Goal: Information Seeking & Learning: Learn about a topic

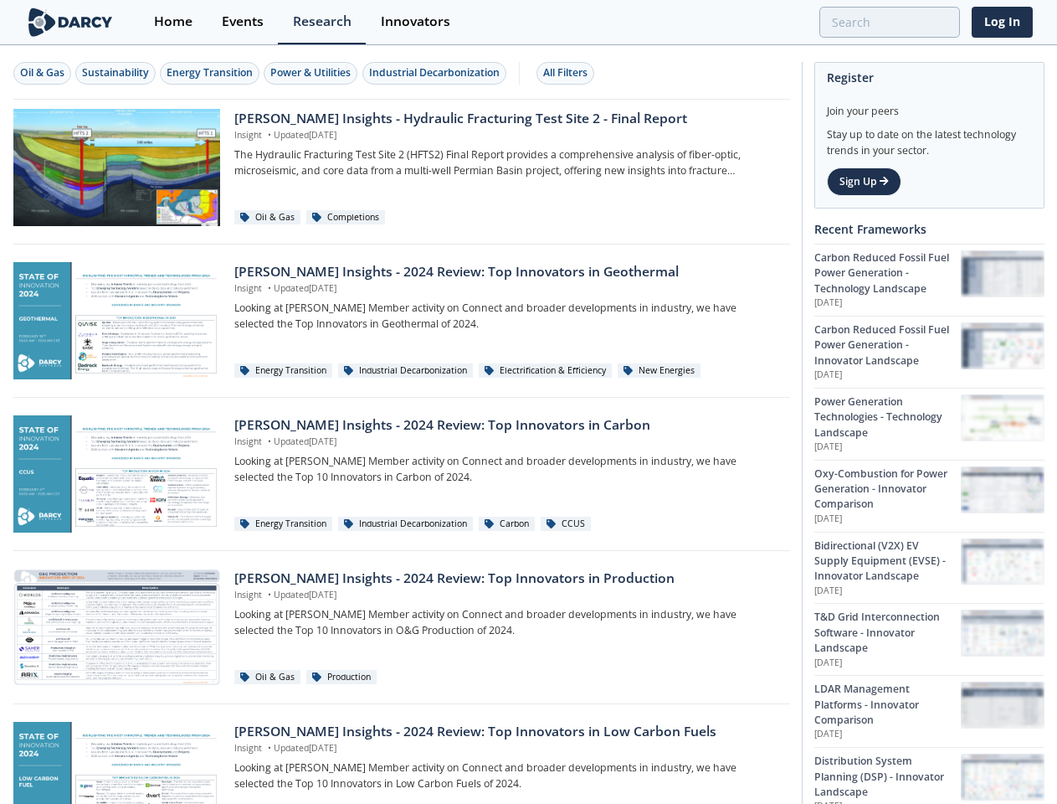
click at [43, 73] on div "Oil & Gas" at bounding box center [42, 72] width 44 height 15
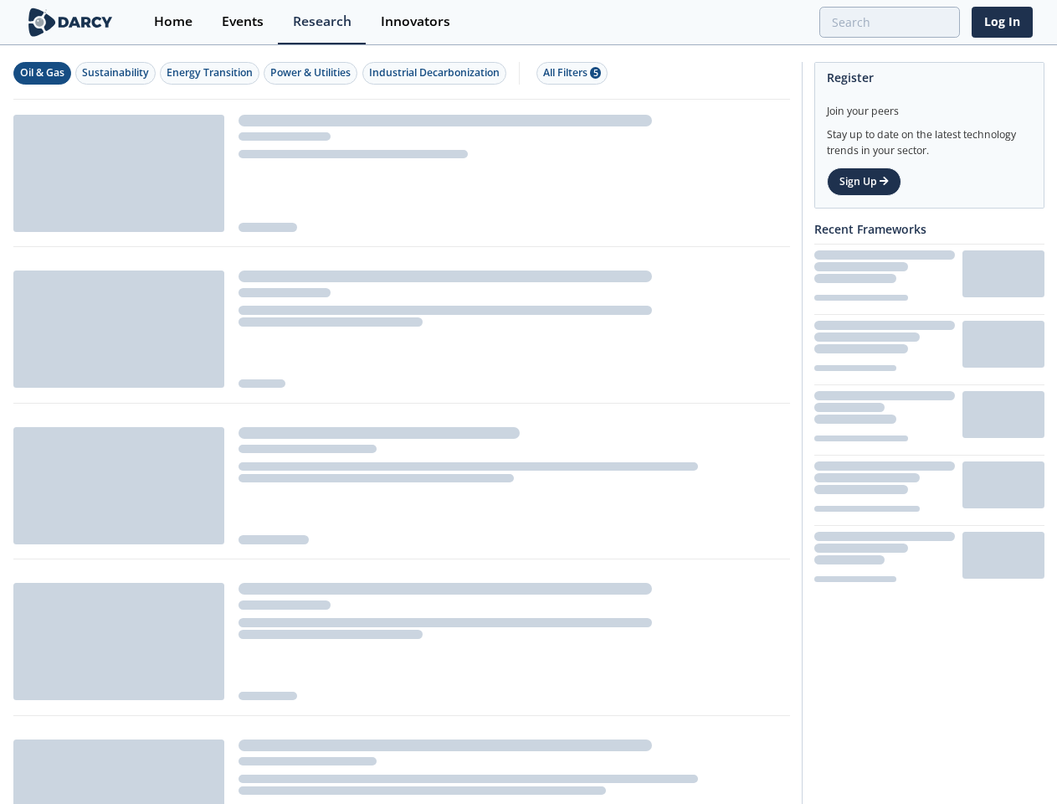
click at [116, 73] on div "Sustainability" at bounding box center [115, 72] width 67 height 15
click at [211, 73] on div "Energy Transition" at bounding box center [210, 72] width 86 height 15
click at [313, 73] on div "Power & Utilities" at bounding box center [310, 72] width 80 height 15
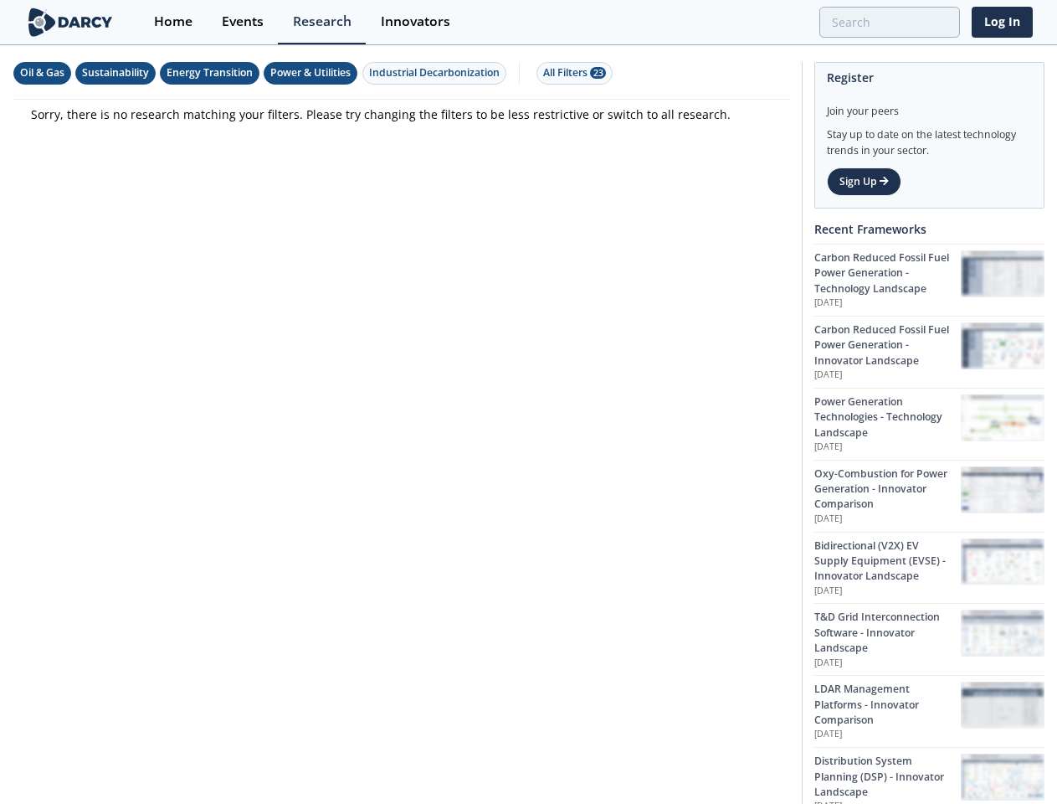
click at [437, 73] on div "Industrial Decarbonization" at bounding box center [434, 72] width 131 height 15
click at [570, 73] on div "All Filters 23" at bounding box center [574, 72] width 63 height 15
